Goal: Contribute content

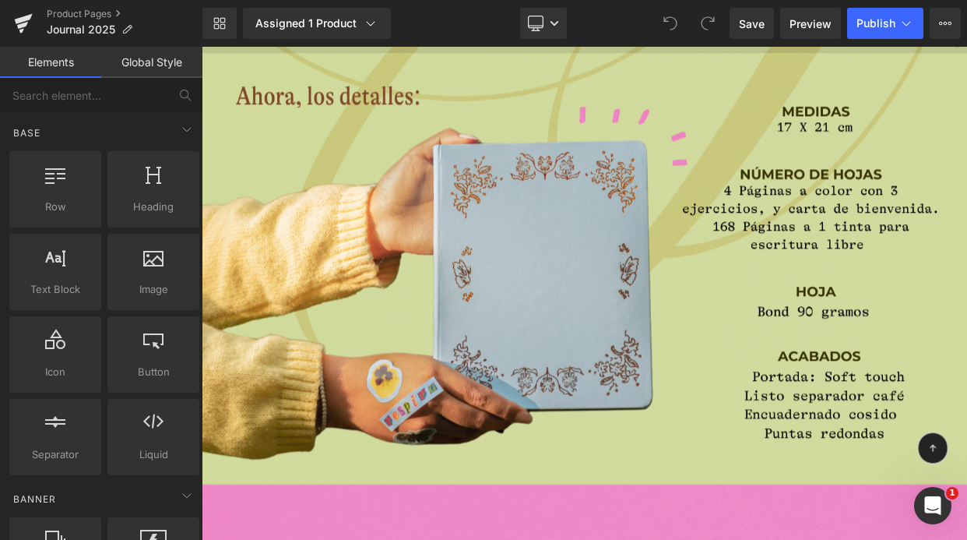
scroll to position [7691, 0]
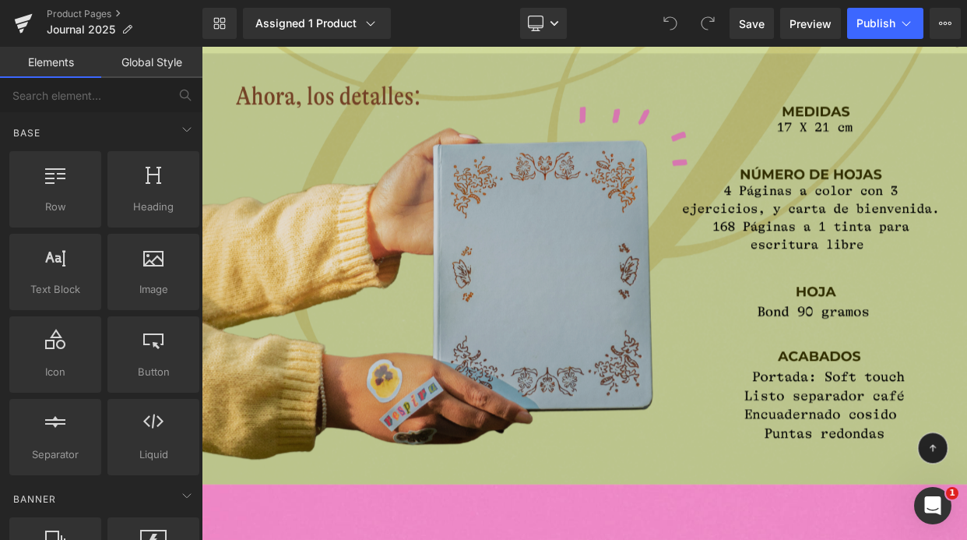
click at [757, 379] on img at bounding box center [673, 320] width 942 height 530
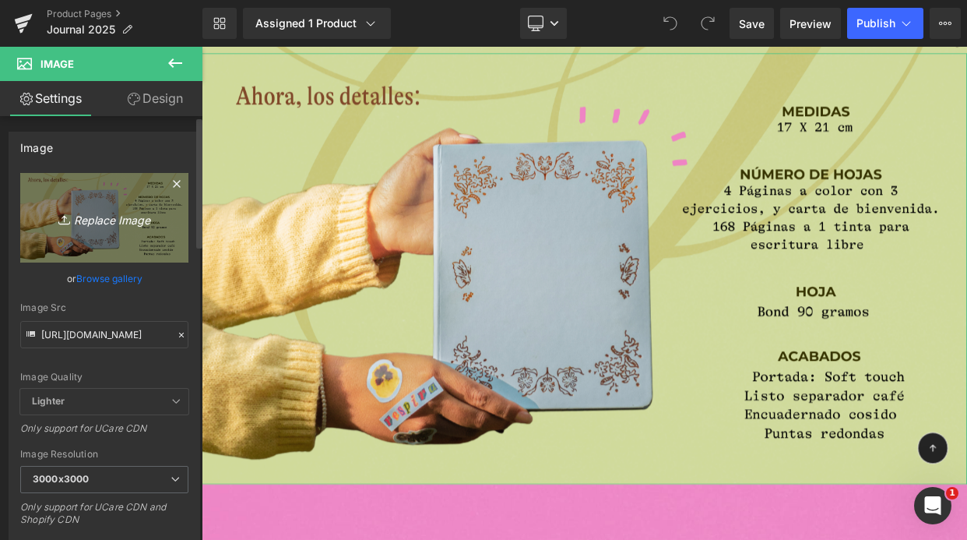
click at [127, 225] on icon "Replace Image" at bounding box center [104, 217] width 125 height 19
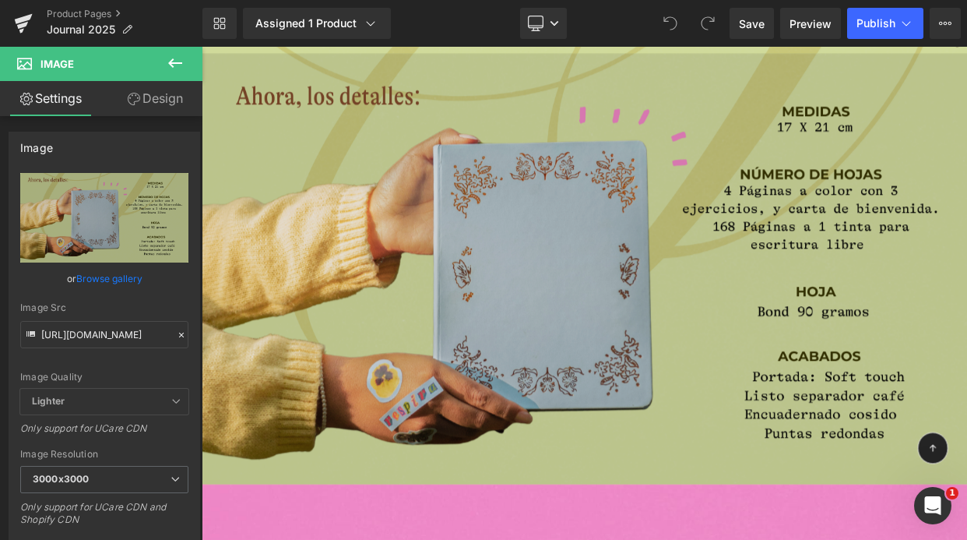
type input "C:\fakepath\Página Web - AGENDA 2025 JOURNAL.png"
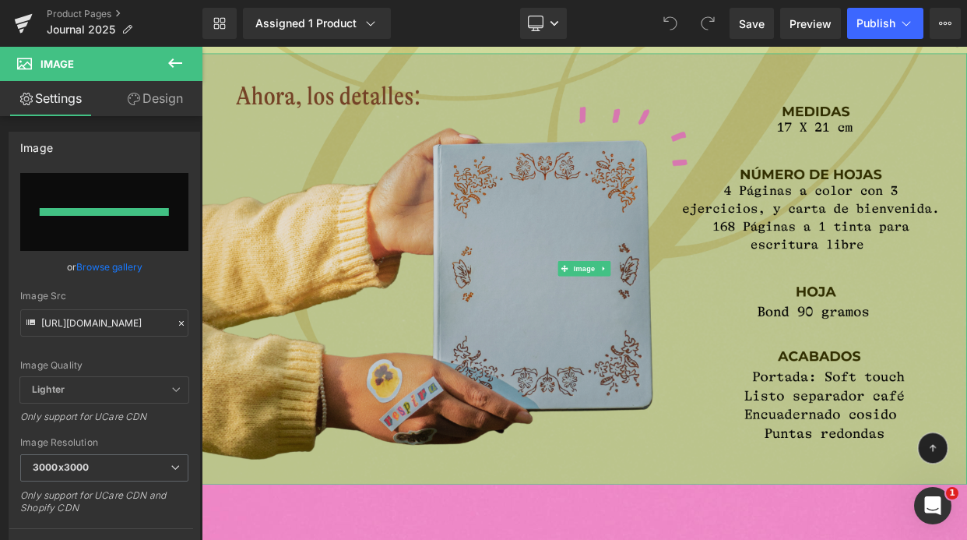
type input "[URL][DOMAIN_NAME]"
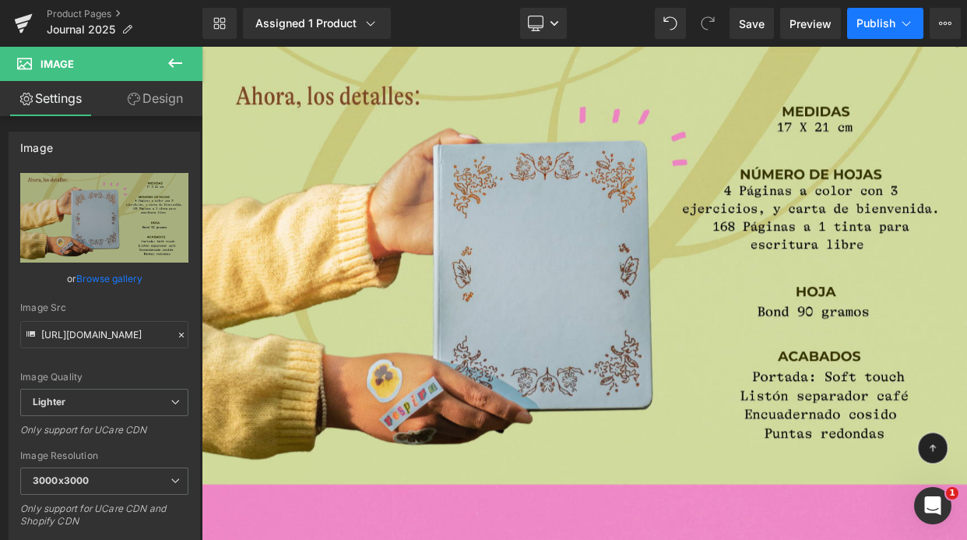
click at [874, 30] on button "Publish" at bounding box center [885, 23] width 76 height 31
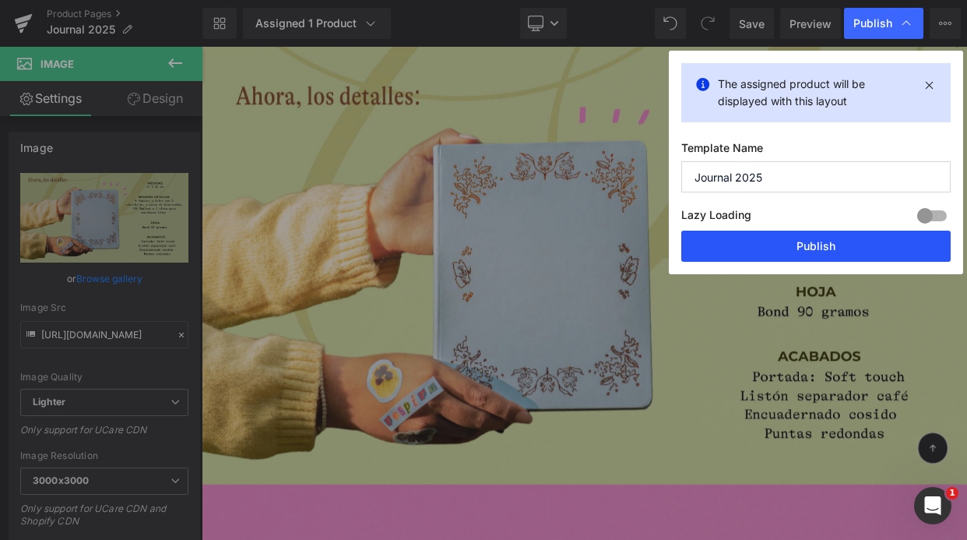
click at [0, 0] on button "Publish" at bounding box center [0, 0] width 0 height 0
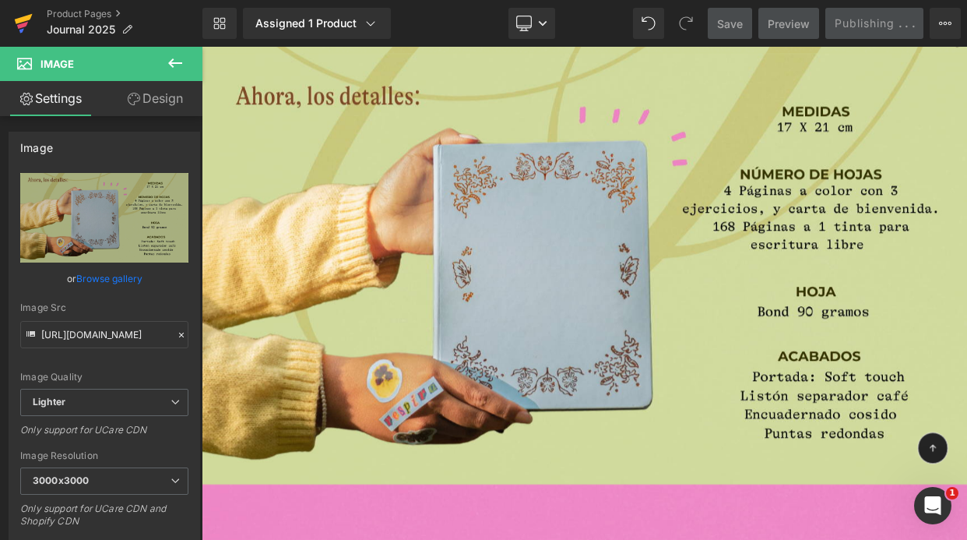
click at [19, 19] on icon at bounding box center [24, 19] width 18 height 10
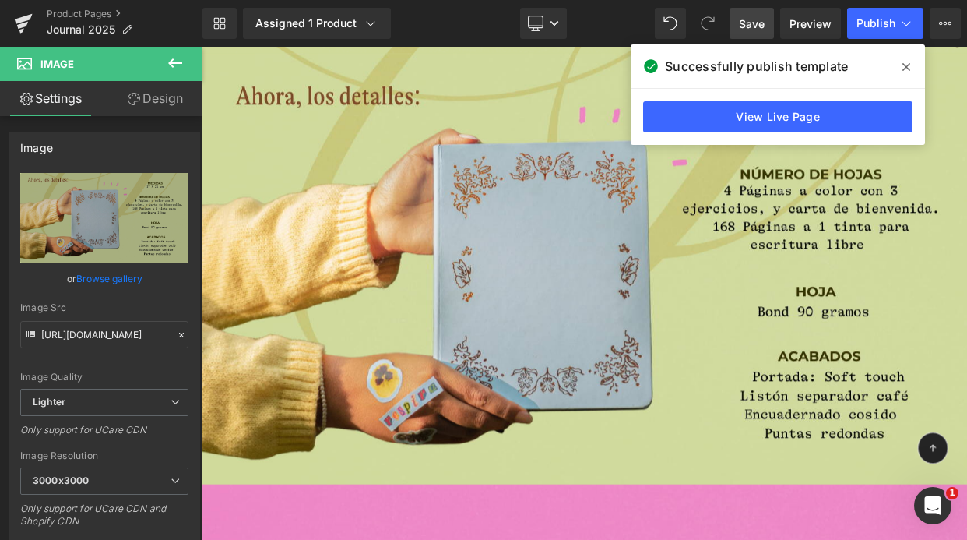
click at [759, 30] on span "Save" at bounding box center [752, 24] width 26 height 16
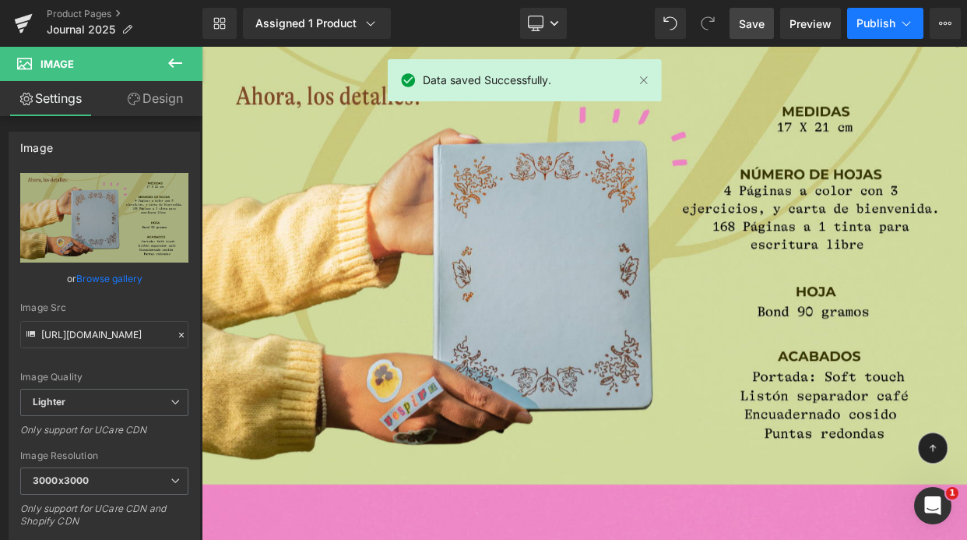
click at [871, 28] on span "Publish" at bounding box center [876, 23] width 39 height 12
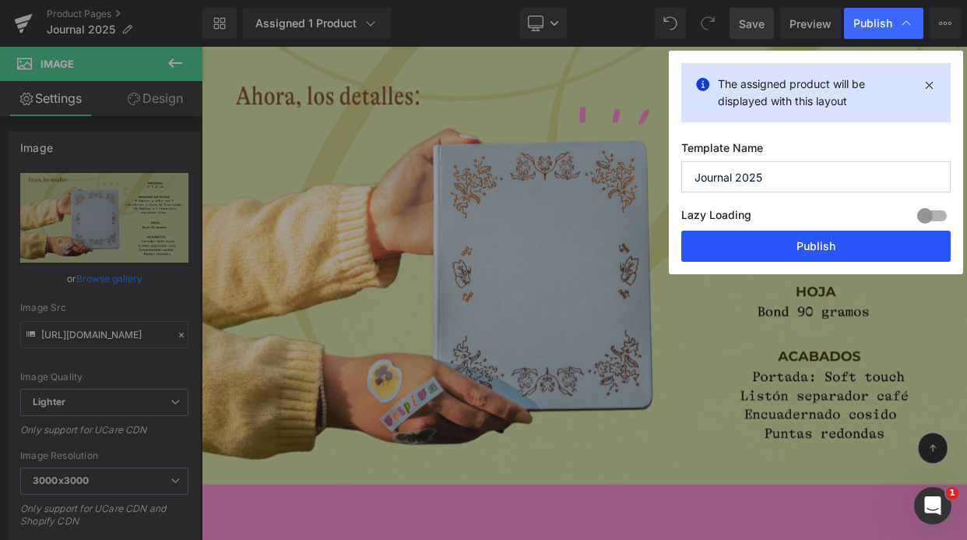
click at [0, 0] on button "Publish" at bounding box center [0, 0] width 0 height 0
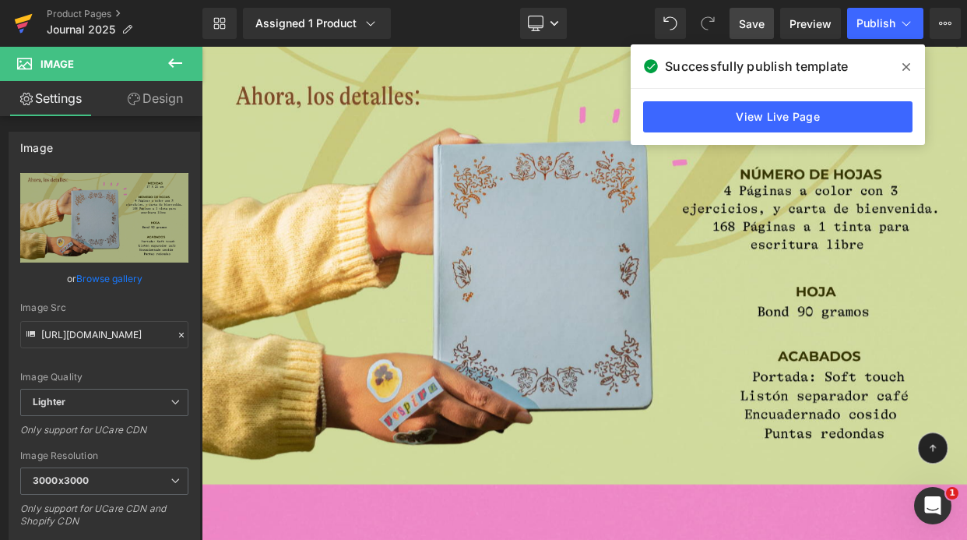
click at [29, 16] on icon at bounding box center [24, 19] width 18 height 10
